Goal: Information Seeking & Learning: Learn about a topic

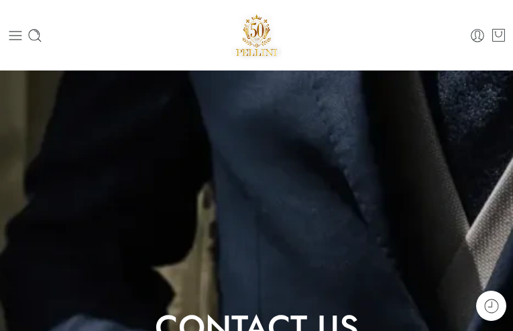
type input "**********"
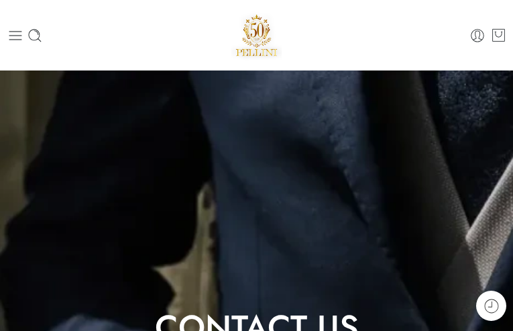
type input "********"
type input "**********"
